Goal: Information Seeking & Learning: Learn about a topic

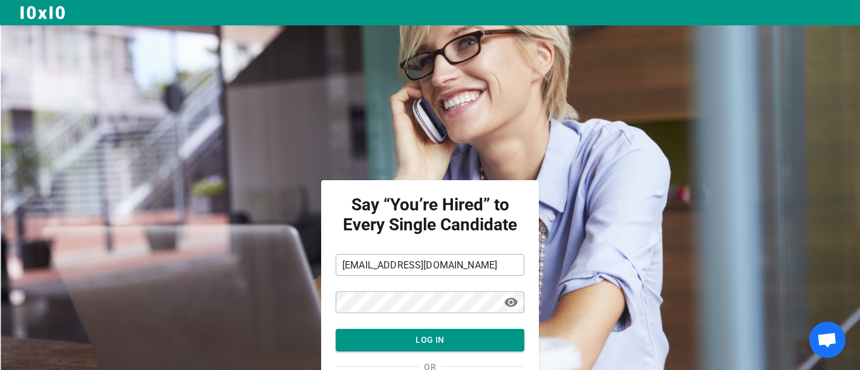
scroll to position [80, 0]
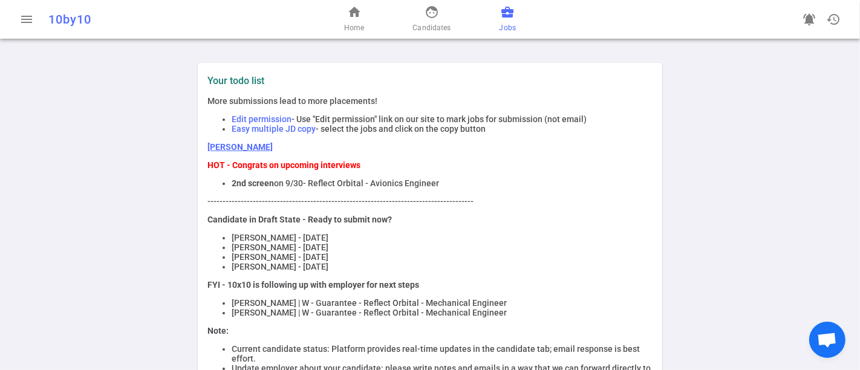
click at [509, 11] on span "business_center" at bounding box center [507, 12] width 15 height 15
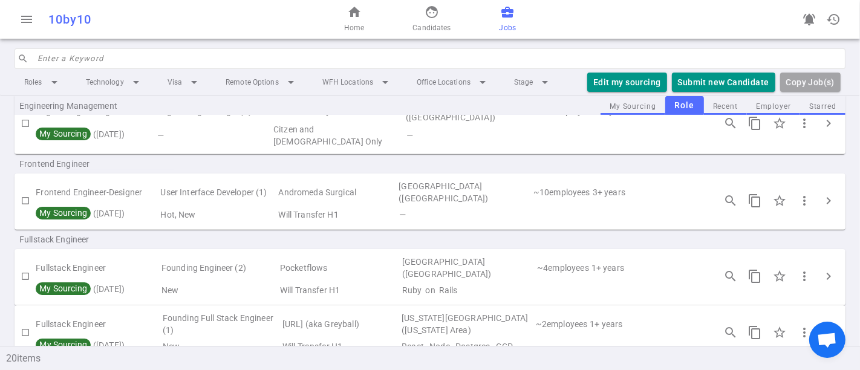
scroll to position [470, 0]
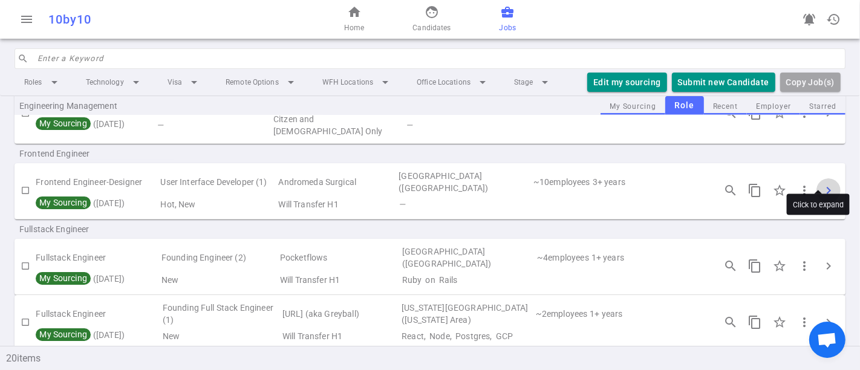
click at [816, 178] on button "chevron_right" at bounding box center [828, 190] width 24 height 24
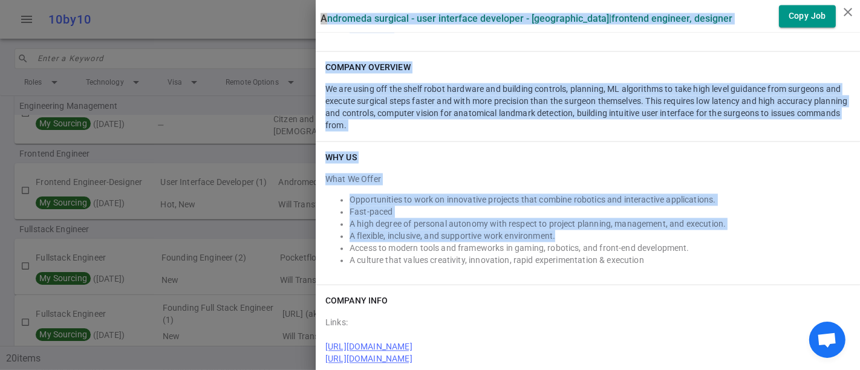
scroll to position [2032, 0]
drag, startPoint x: 309, startPoint y: 13, endPoint x: 655, endPoint y: 343, distance: 478.6
copy div "Loremipsu Dolorsit - Amet Consectet Adipiscin - Eli Seddoeius | Temporin Utlabo…"
